Goal: Task Accomplishment & Management: Use online tool/utility

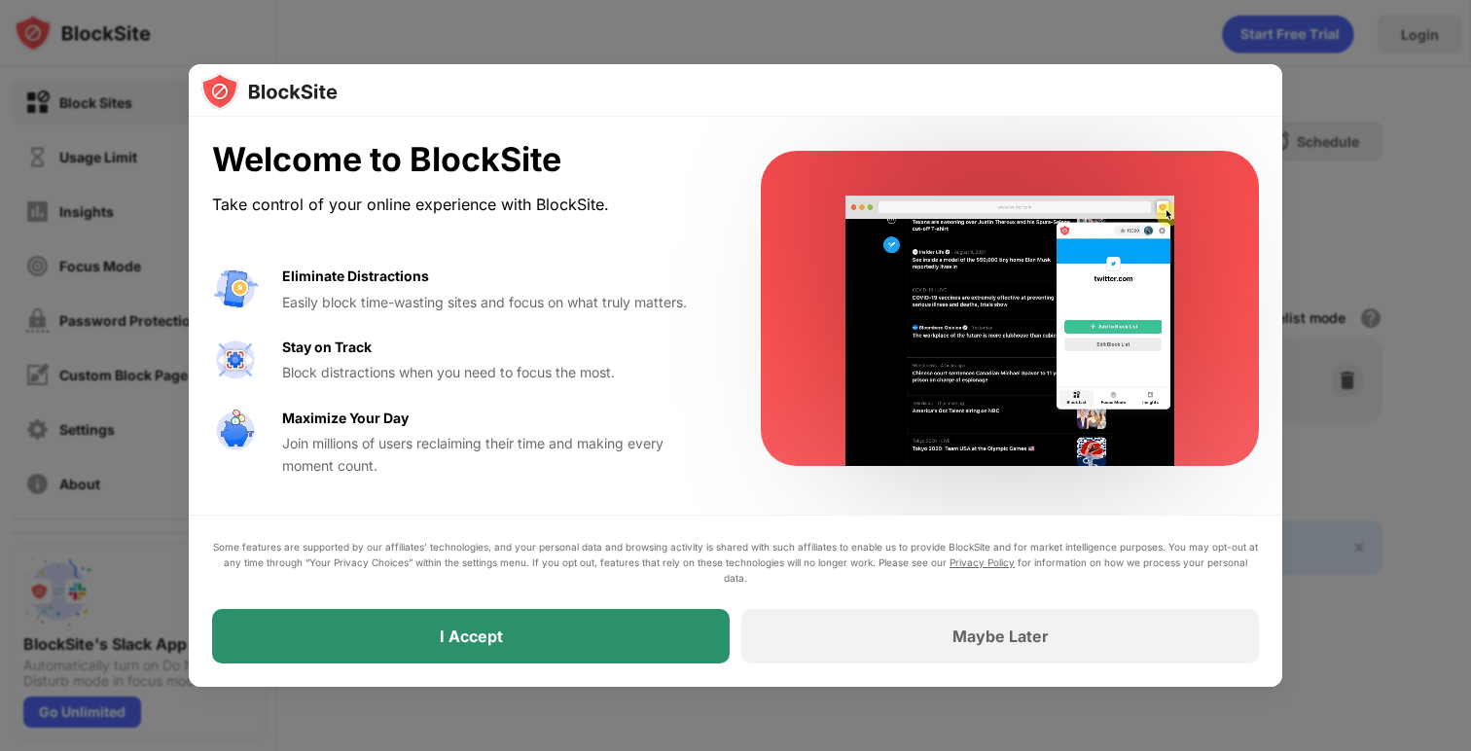
click at [500, 638] on div "I Accept" at bounding box center [471, 636] width 63 height 19
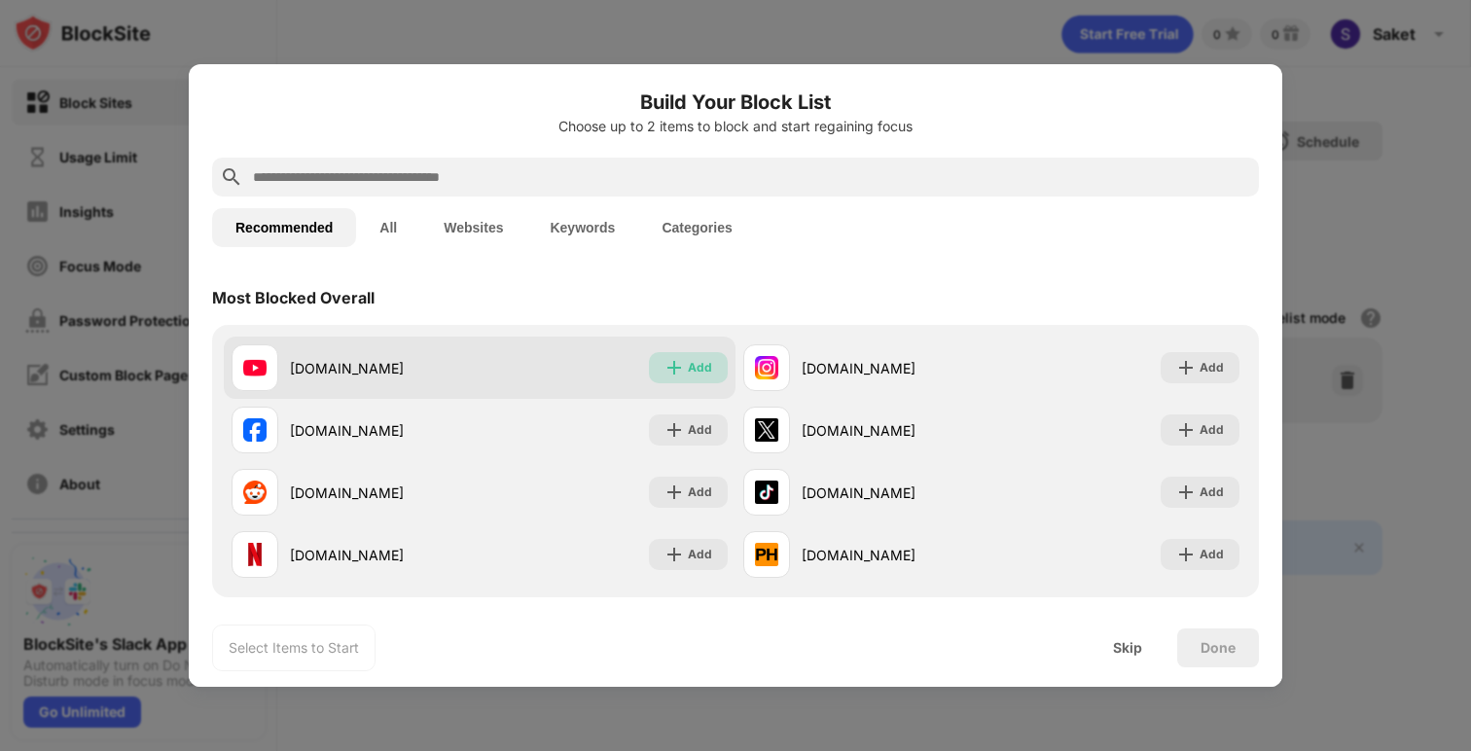
click at [665, 373] on img at bounding box center [674, 367] width 19 height 19
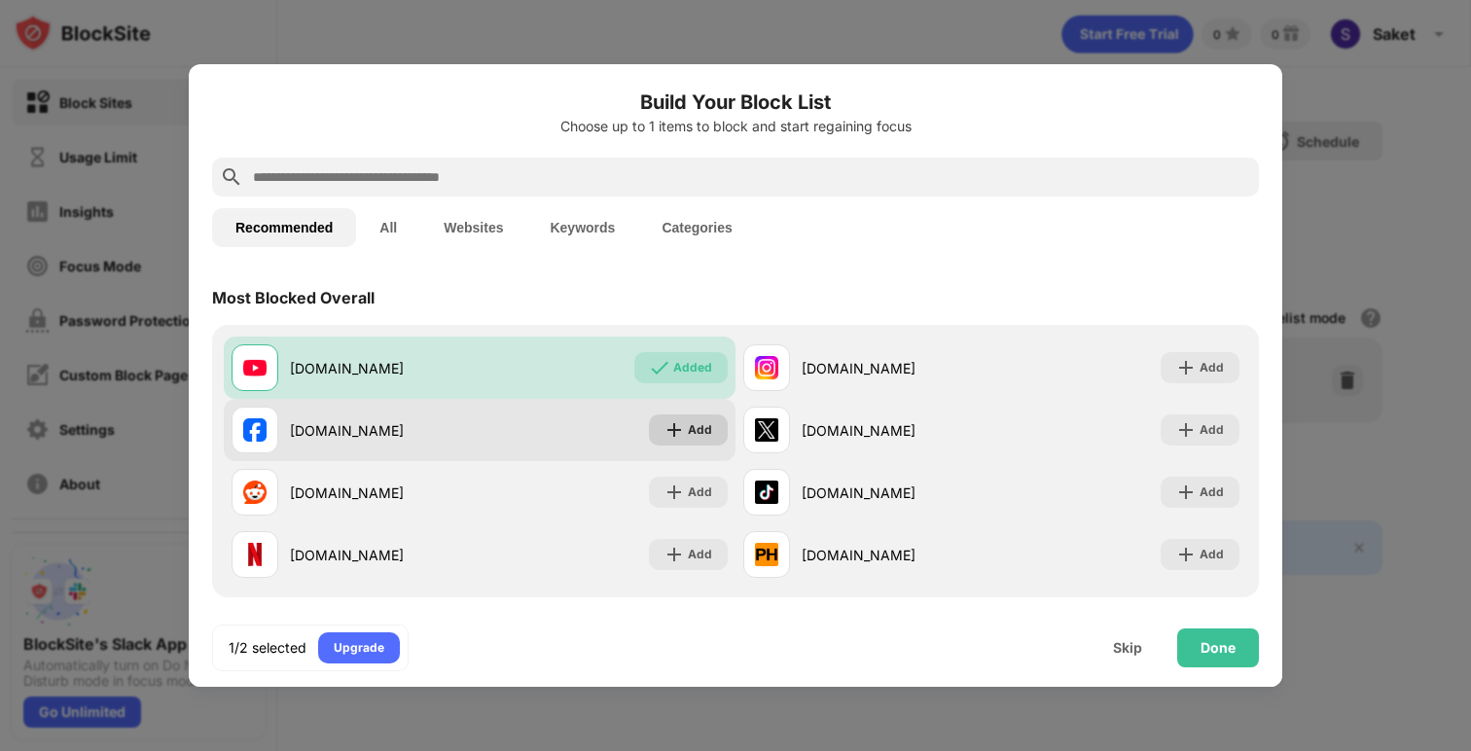
click at [671, 435] on img at bounding box center [674, 429] width 19 height 19
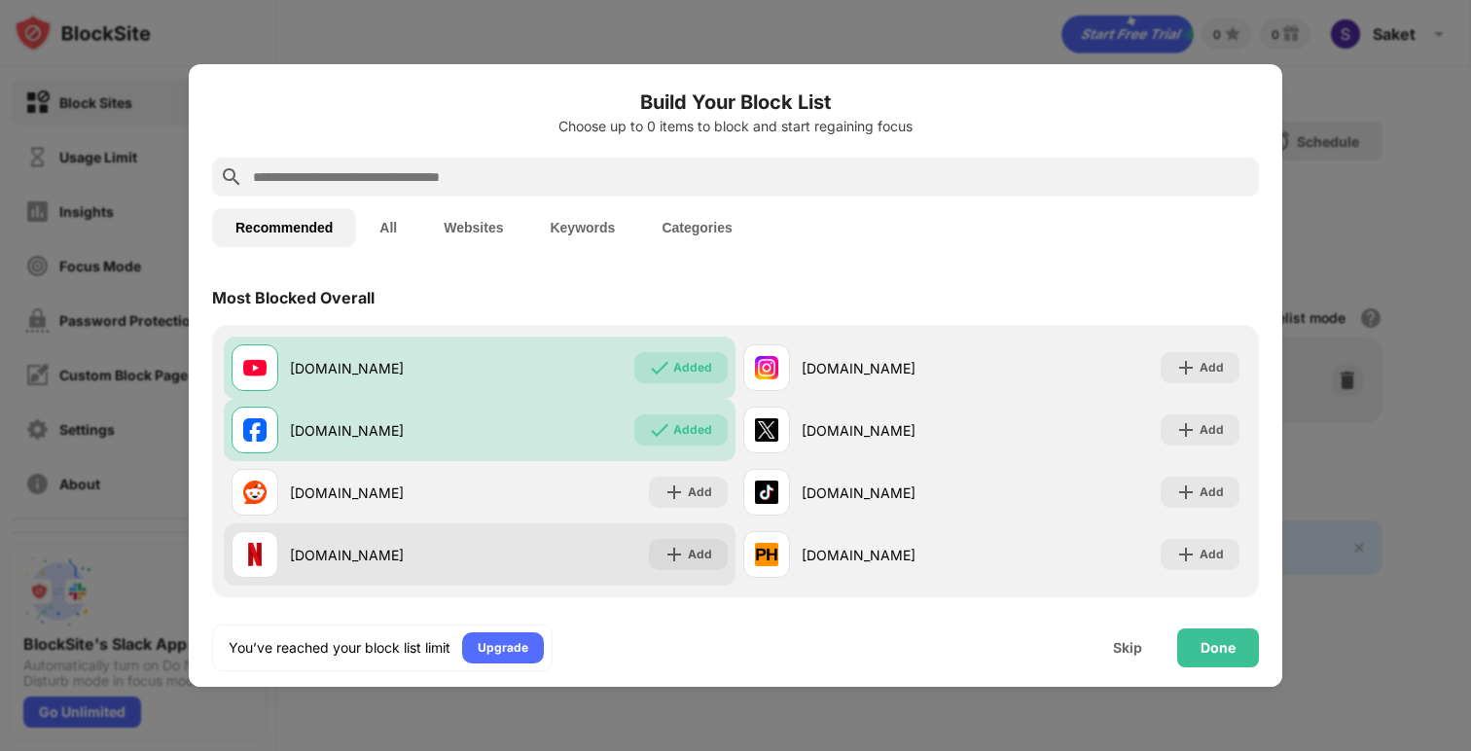
click at [665, 545] on img at bounding box center [674, 554] width 19 height 19
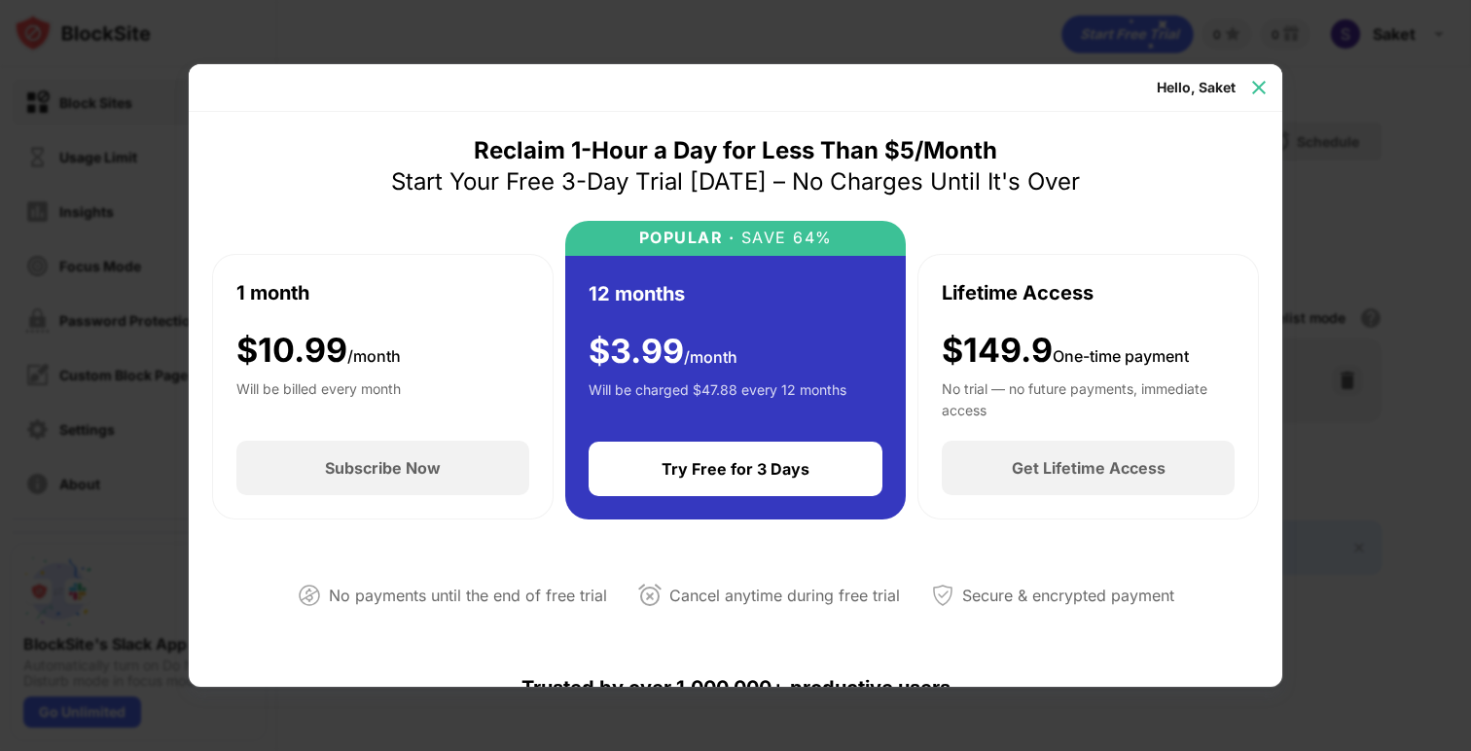
click at [1260, 91] on img at bounding box center [1259, 87] width 19 height 19
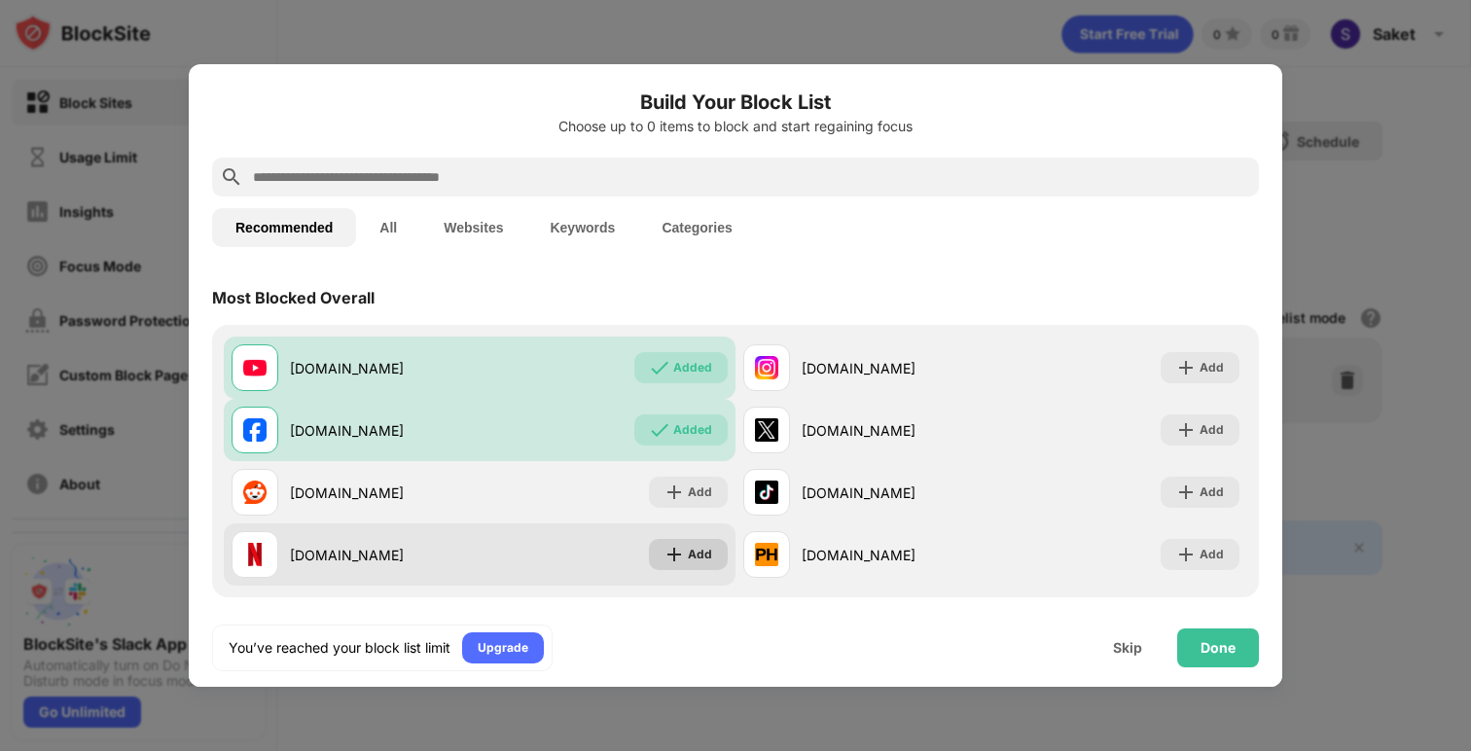
click at [680, 554] on div "Add" at bounding box center [688, 554] width 79 height 31
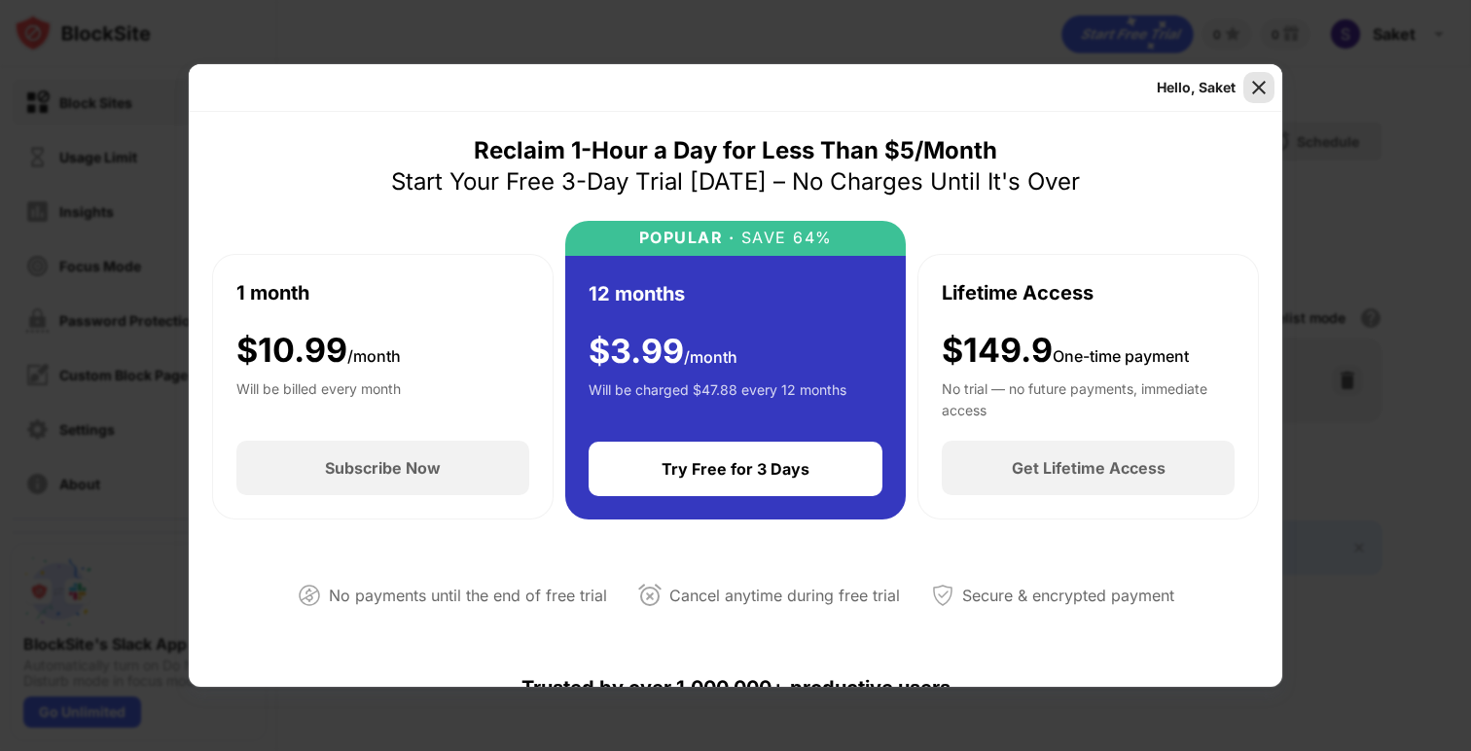
click at [1260, 87] on img at bounding box center [1259, 87] width 19 height 19
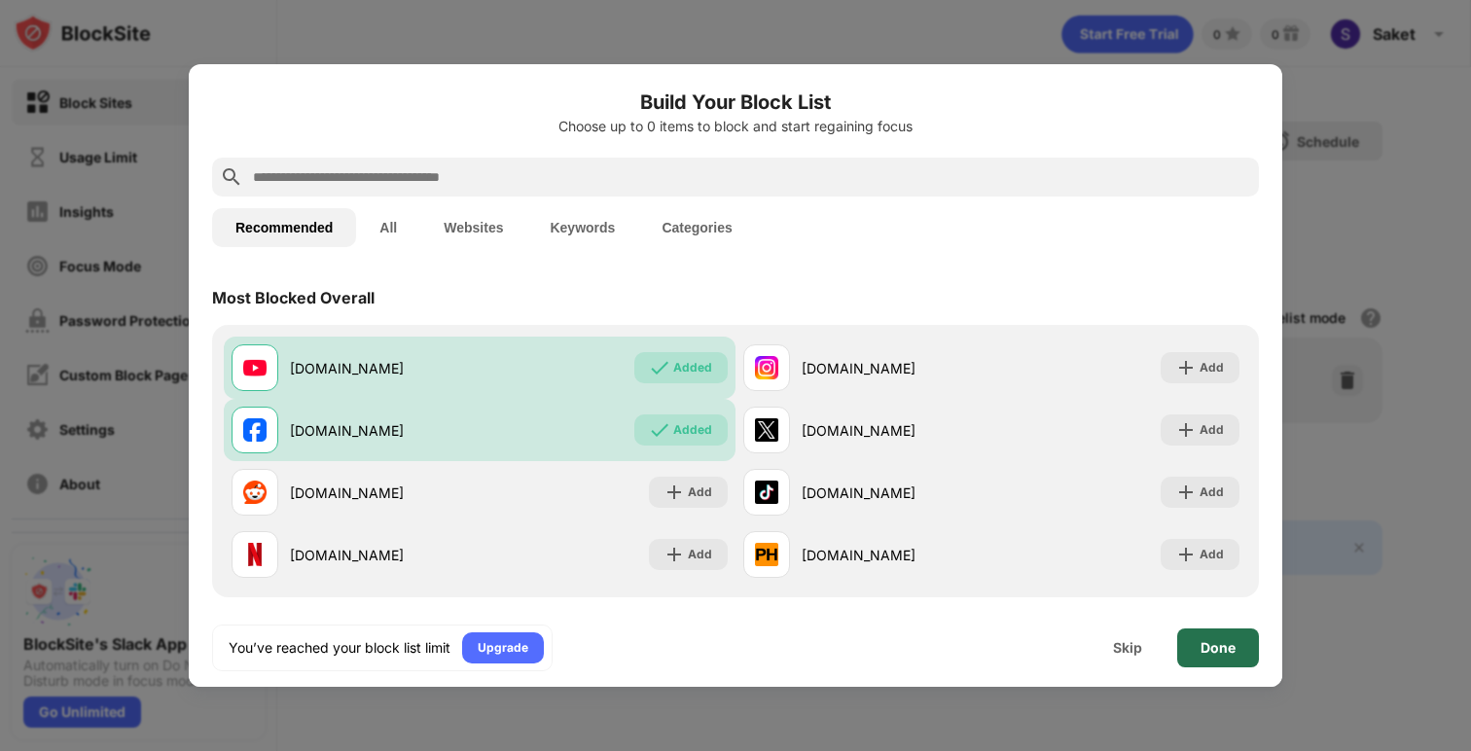
click at [1213, 648] on div "Done" at bounding box center [1218, 648] width 35 height 16
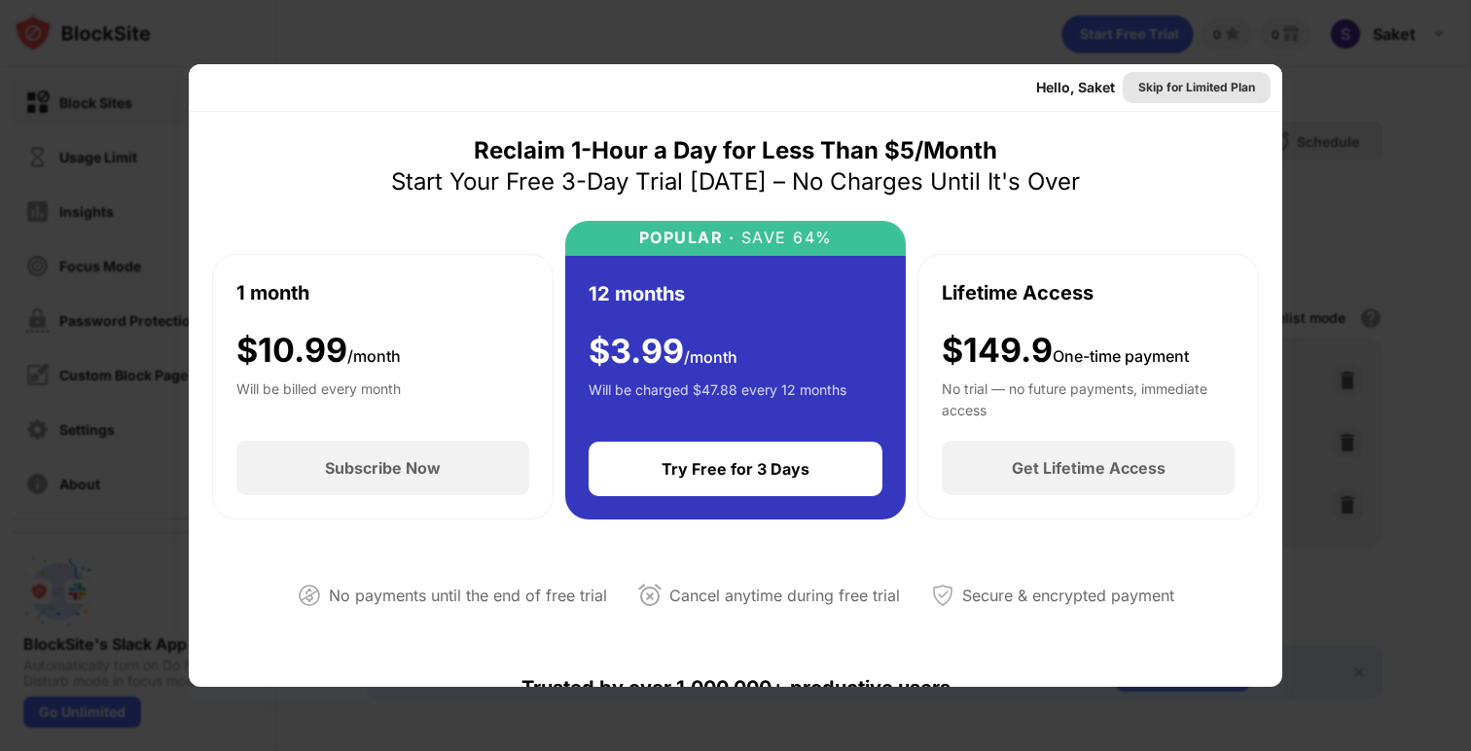
click at [1169, 91] on div "Skip for Limited Plan" at bounding box center [1197, 87] width 117 height 19
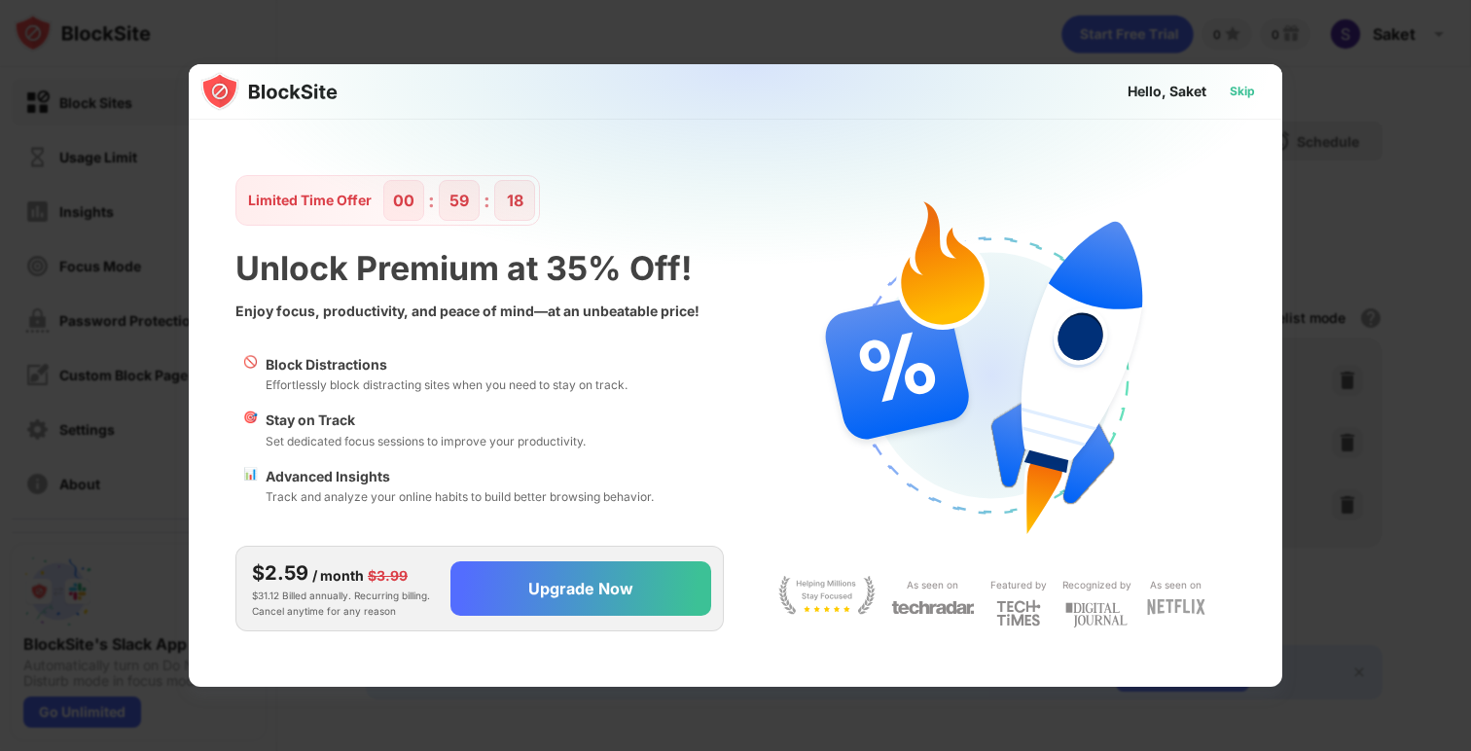
click at [1246, 94] on div "Skip" at bounding box center [1242, 91] width 25 height 19
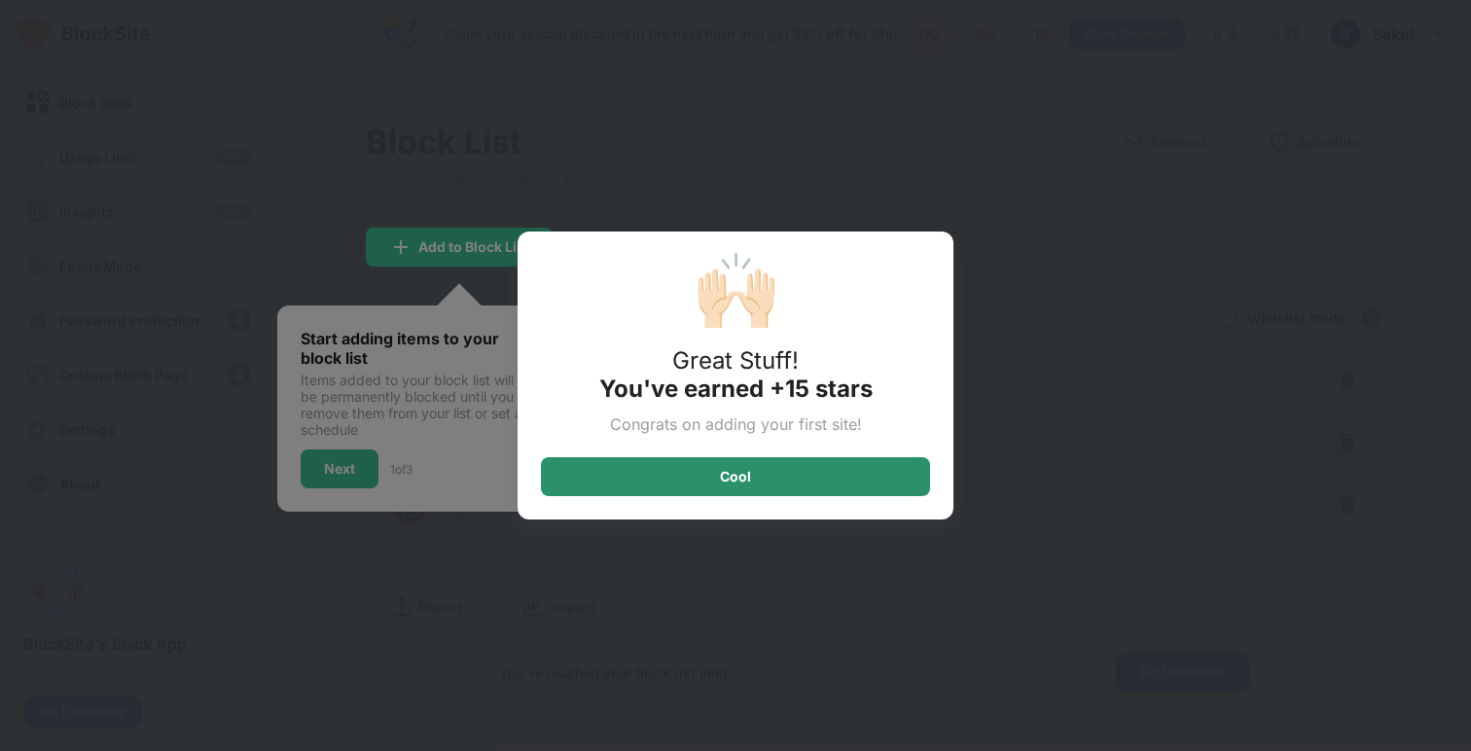
click at [734, 479] on div "Cool" at bounding box center [735, 477] width 31 height 16
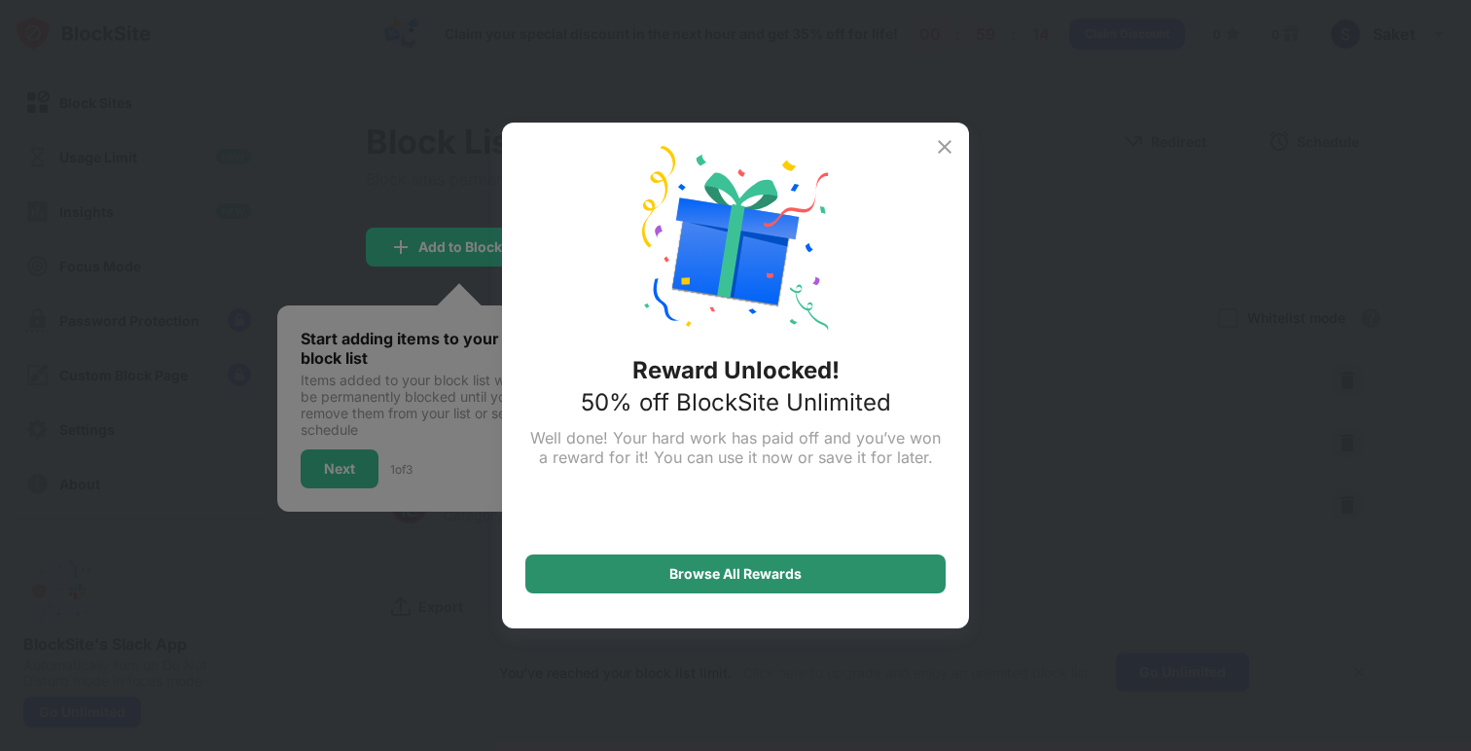
click at [727, 577] on div "Browse All Rewards" at bounding box center [736, 574] width 132 height 16
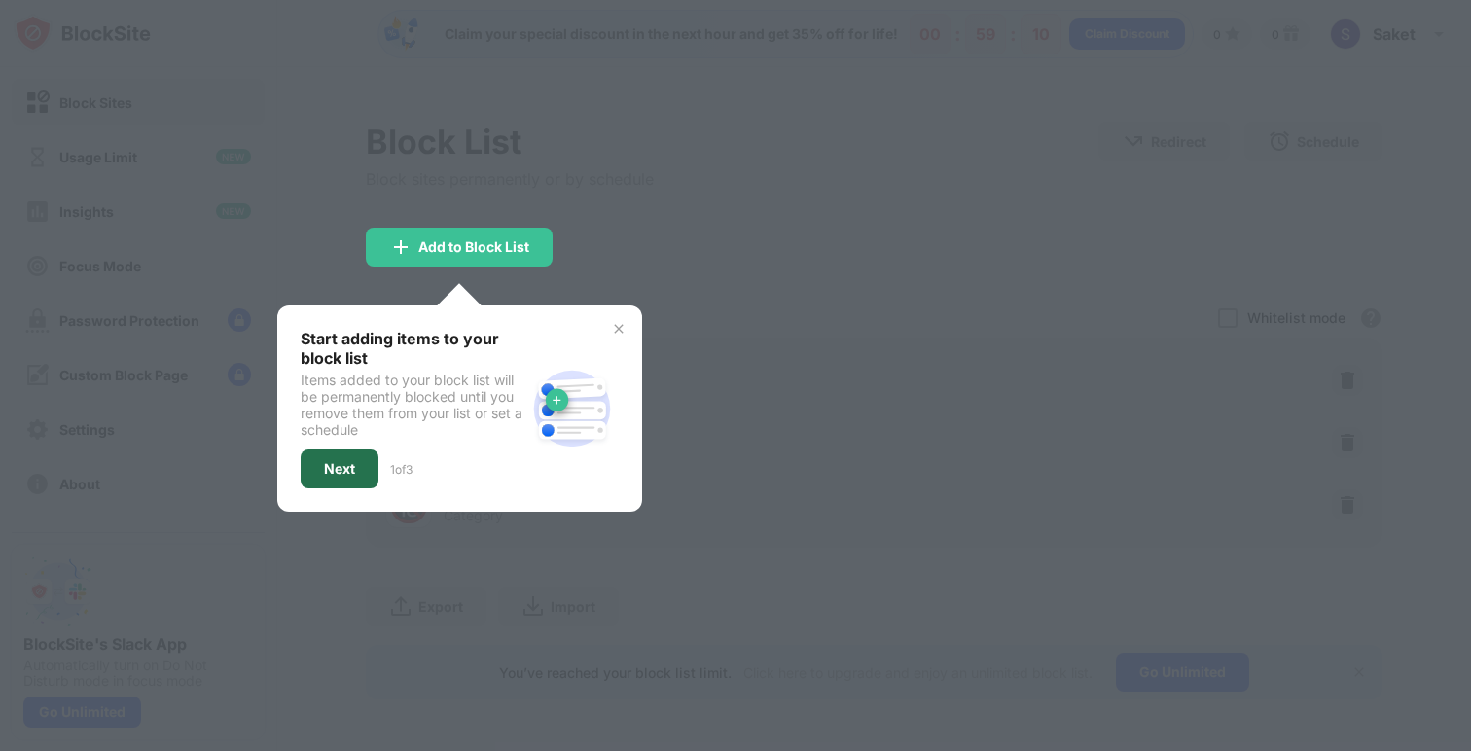
click at [345, 473] on div "Next" at bounding box center [339, 469] width 31 height 16
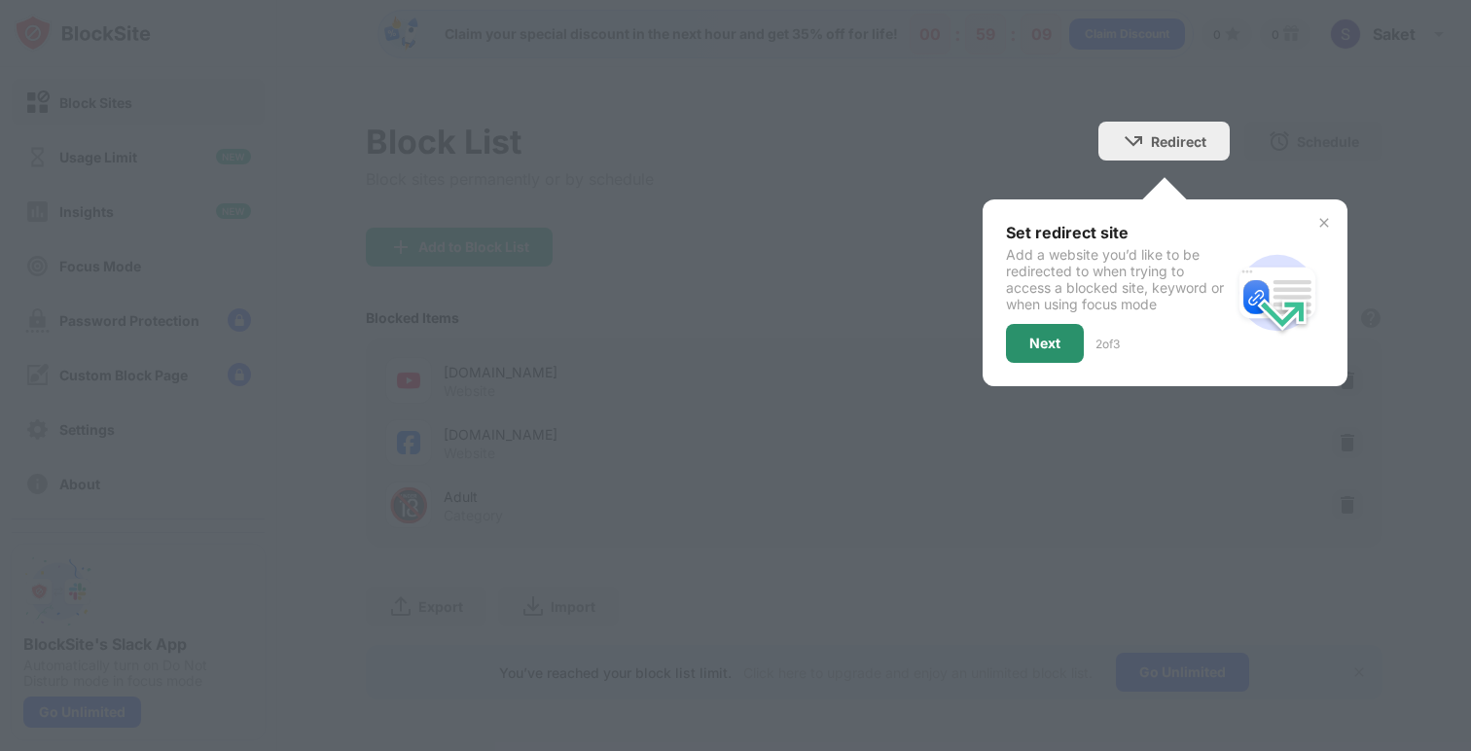
click at [1030, 341] on div "Next" at bounding box center [1045, 344] width 31 height 16
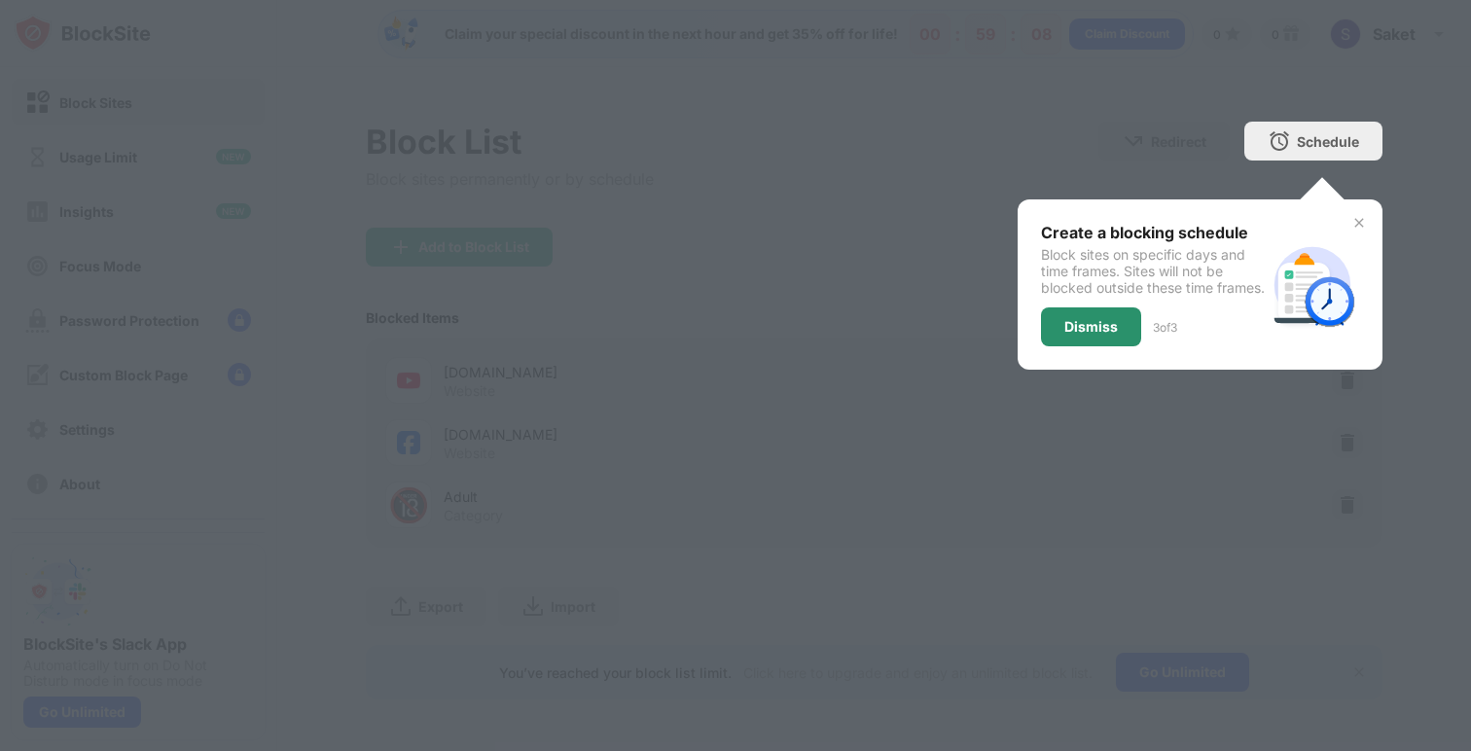
click at [1065, 335] on div "Dismiss" at bounding box center [1092, 327] width 54 height 16
